Goal: Check status: Check status

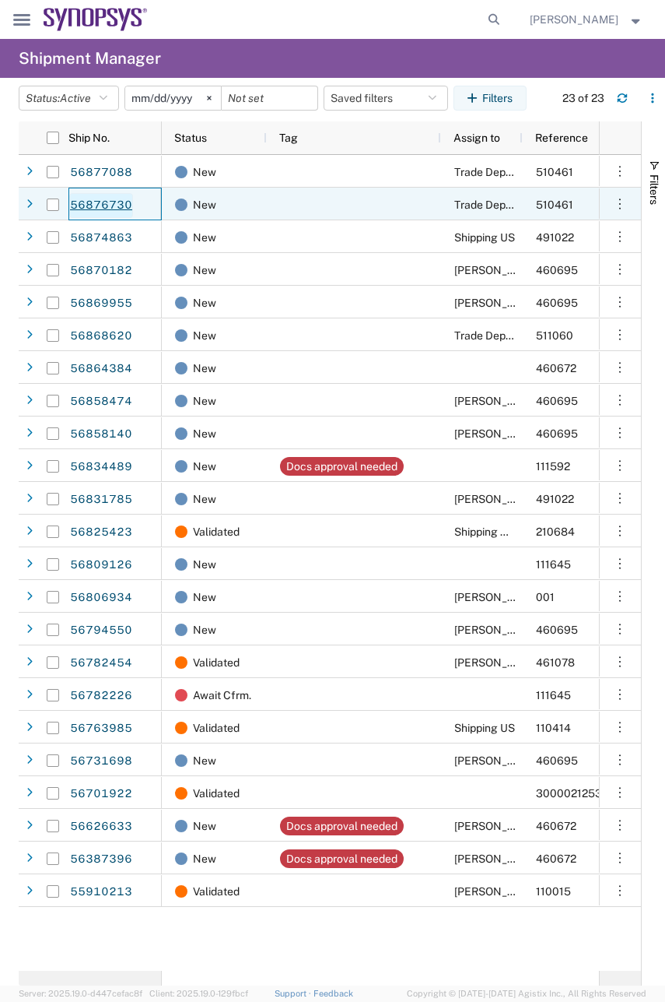
click at [97, 196] on link "56876730" at bounding box center [101, 205] width 64 height 25
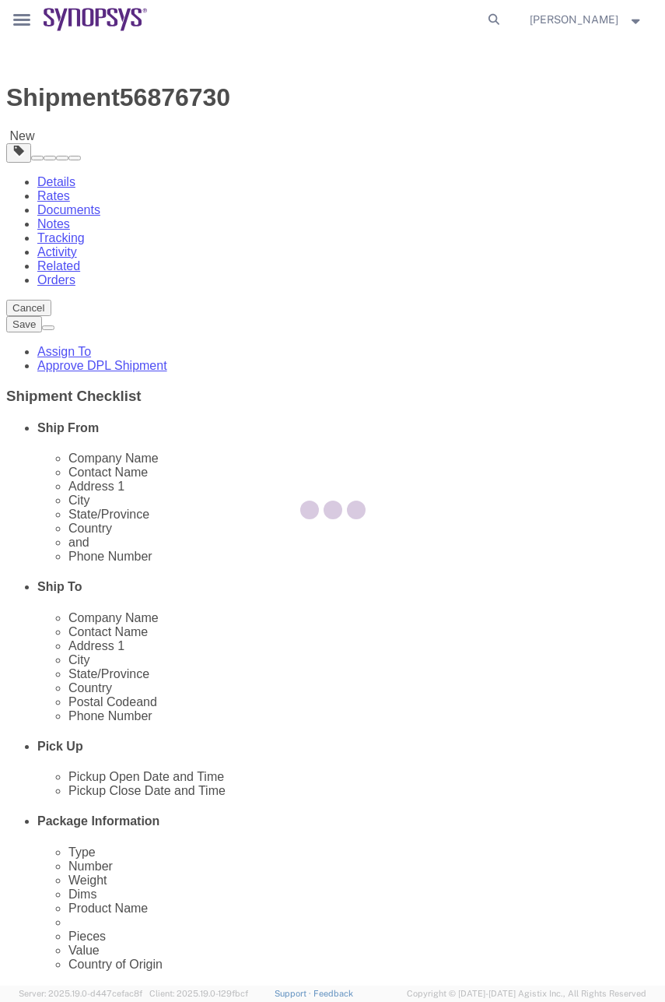
select select "63079"
select select
